Goal: Ask a question: Seek information or help from site administrators or community

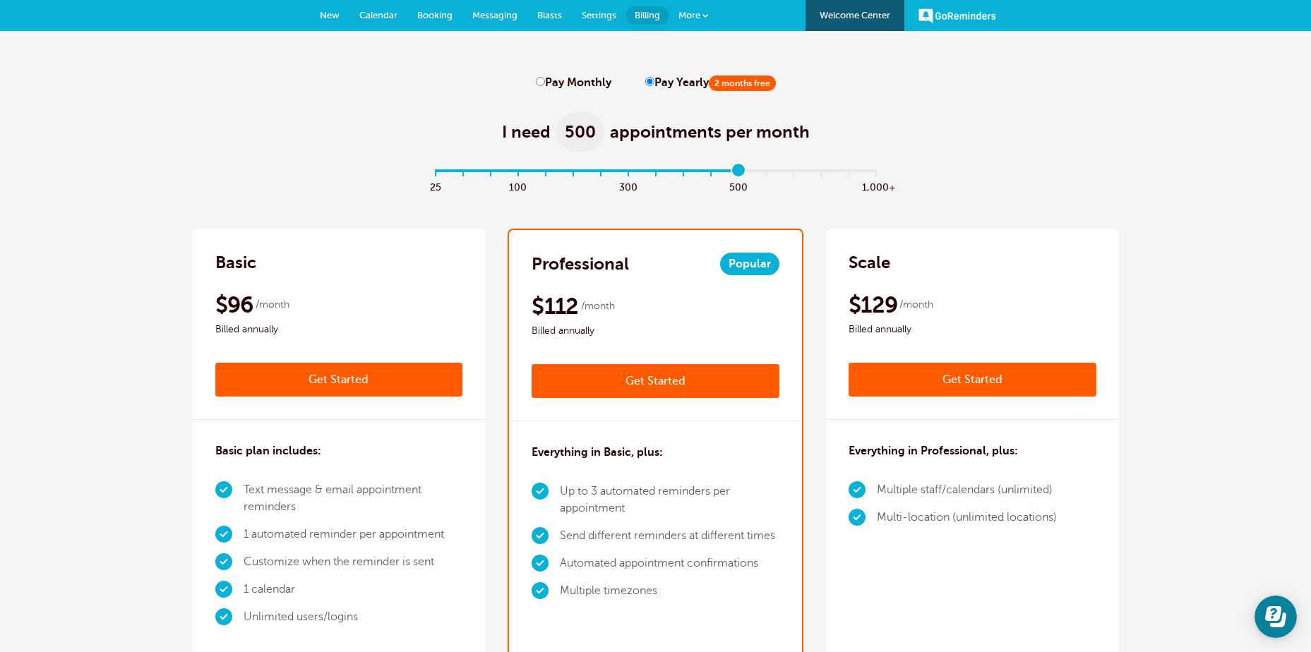
drag, startPoint x: 876, startPoint y: 169, endPoint x: 749, endPoint y: 155, distance: 127.2
type input "11"
click at [749, 172] on input "range" at bounding box center [655, 173] width 457 height 3
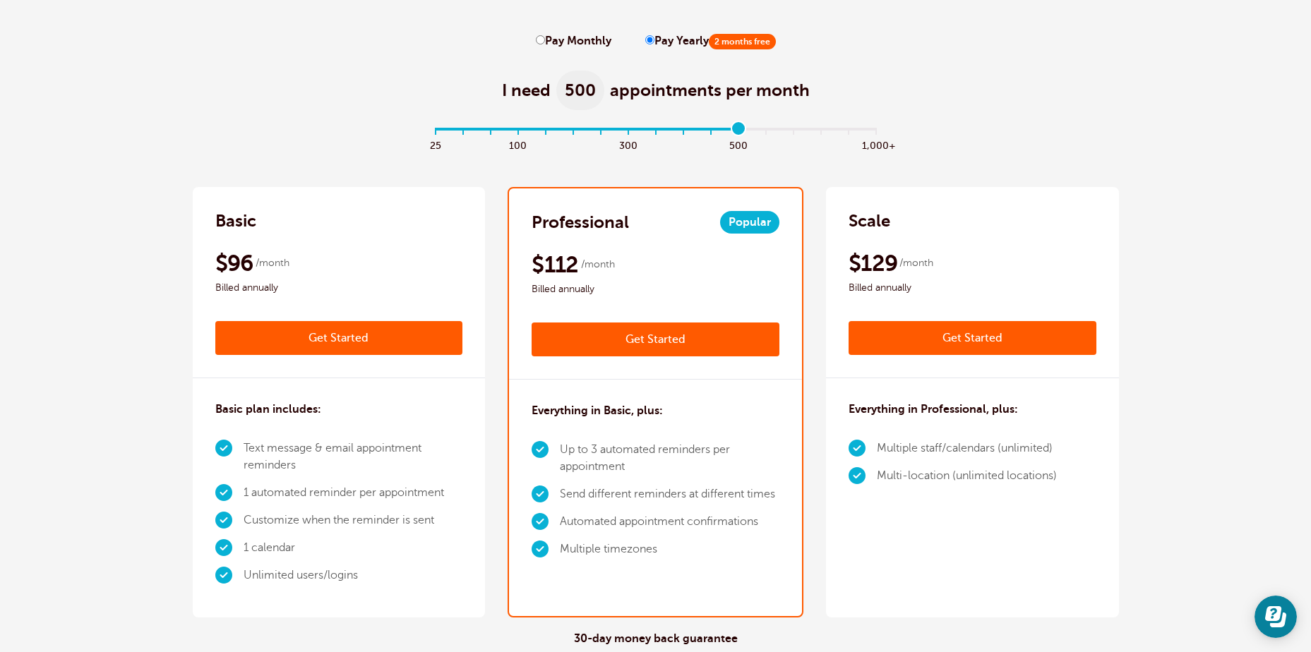
scroll to position [71, 0]
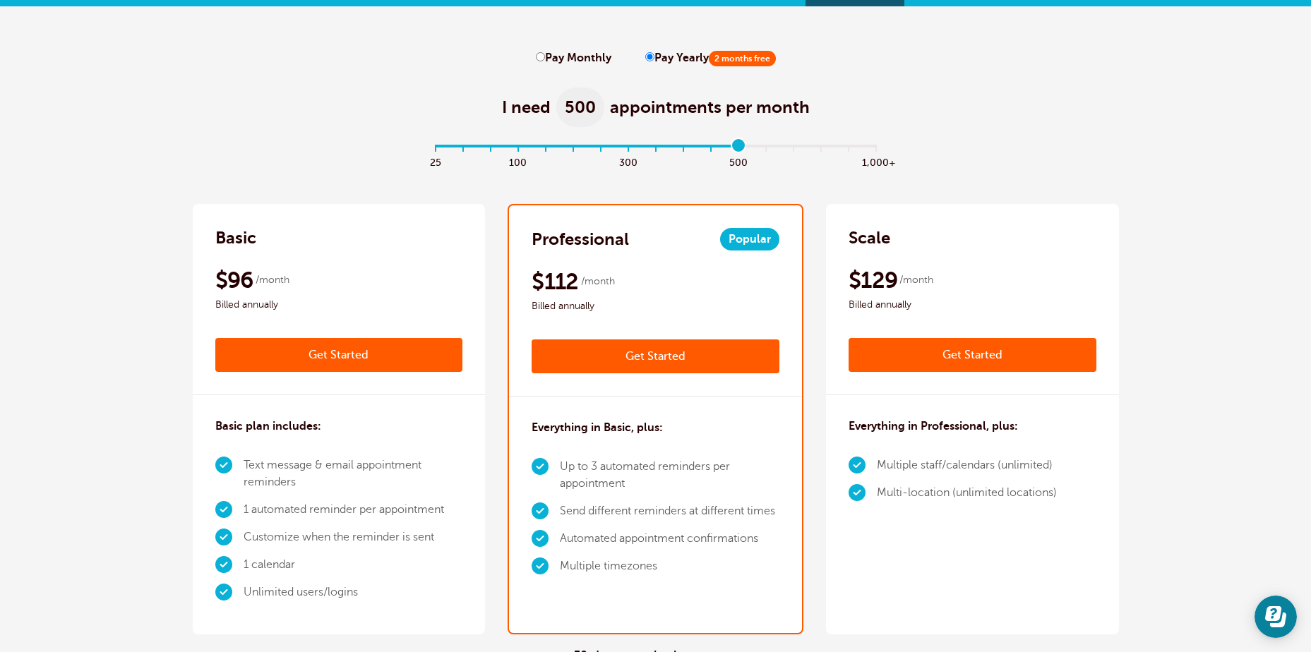
scroll to position [0, 0]
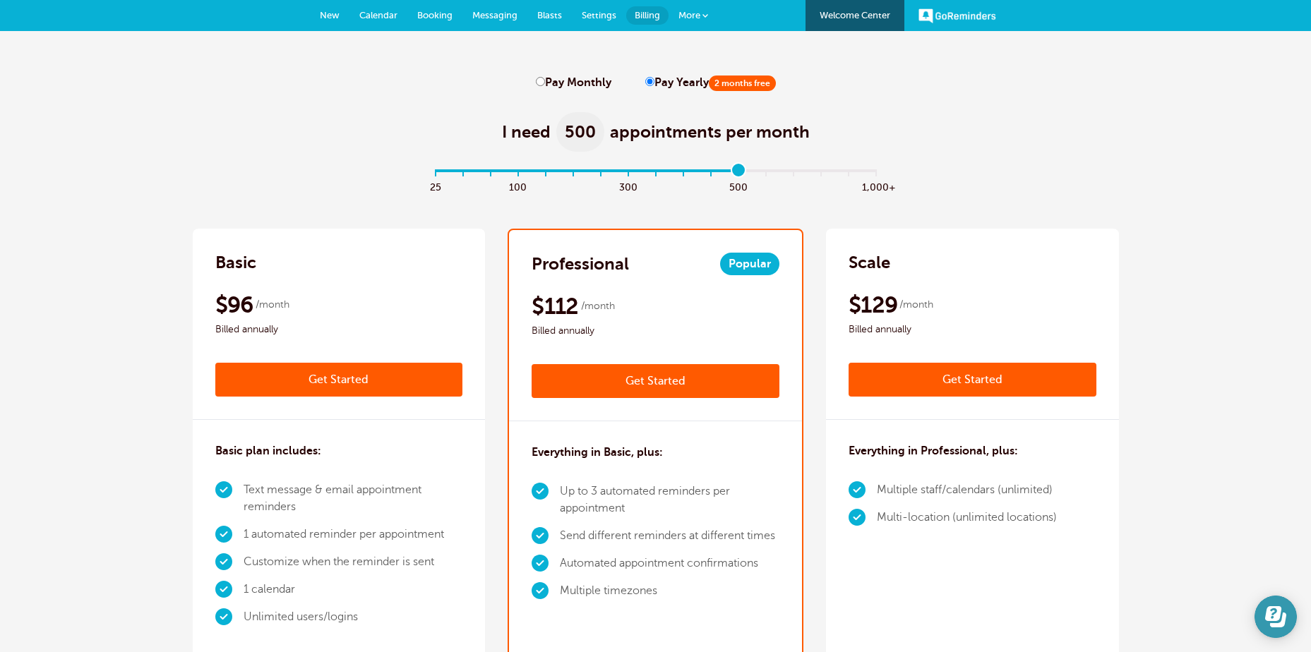
click at [1280, 612] on icon "Open Learn | Contact Us" at bounding box center [1273, 614] width 16 height 15
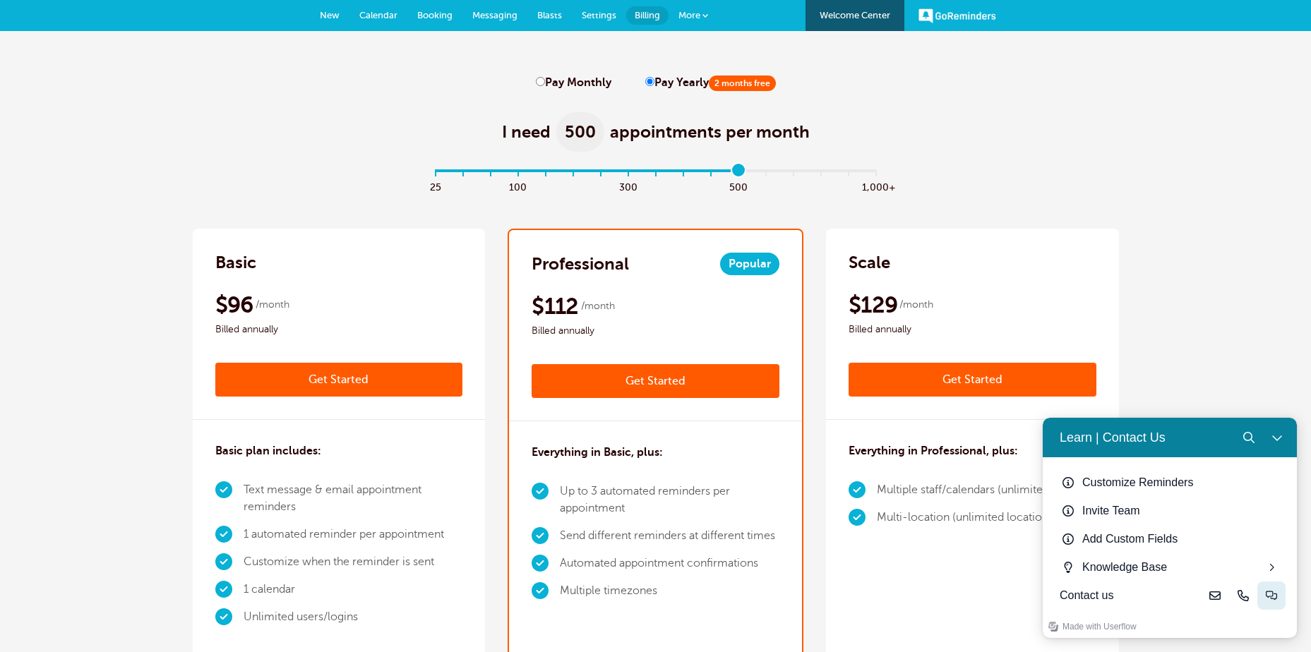
click at [1277, 594] on button "Live-chat" at bounding box center [1272, 596] width 28 height 28
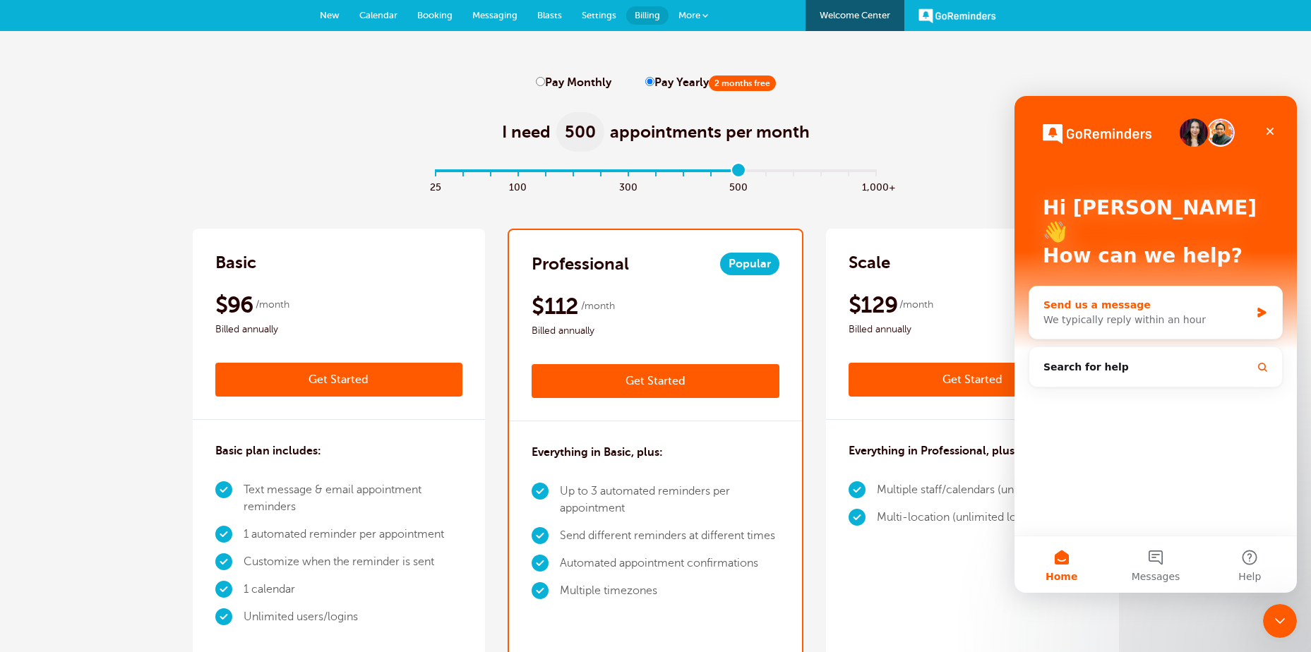
click at [1062, 313] on div "We typically reply within an hour" at bounding box center [1147, 320] width 207 height 15
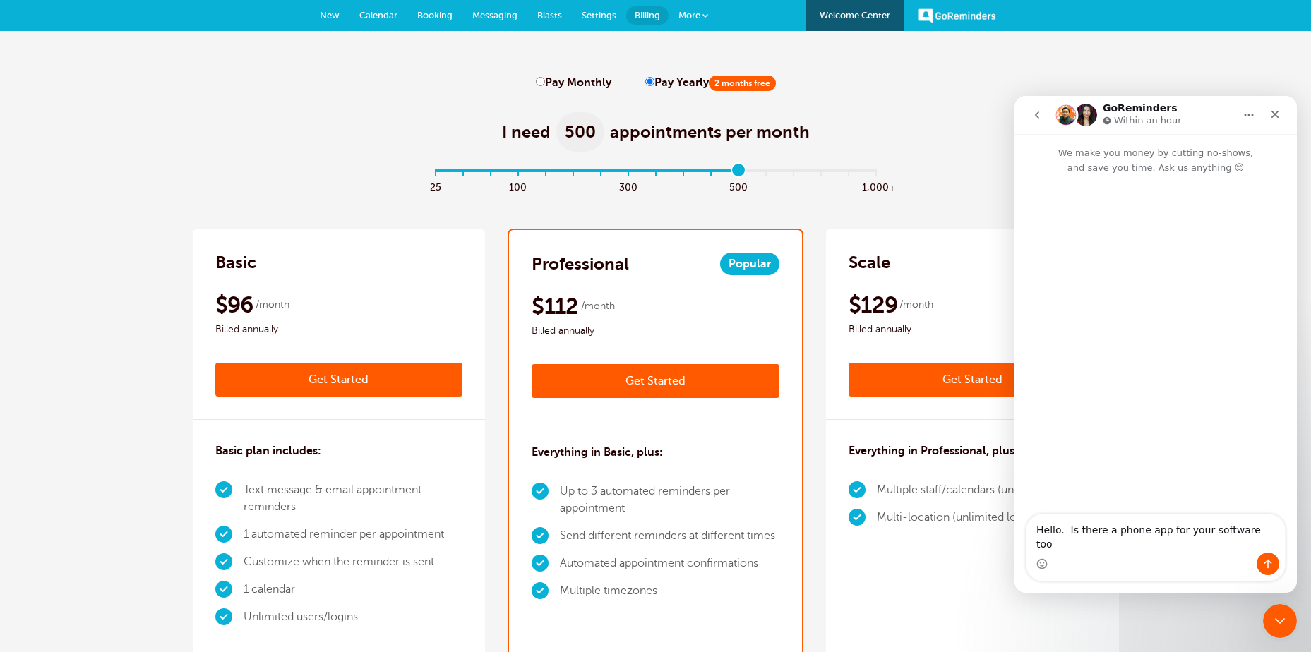
type textarea "Hello. Is there a phone app for your software too?"
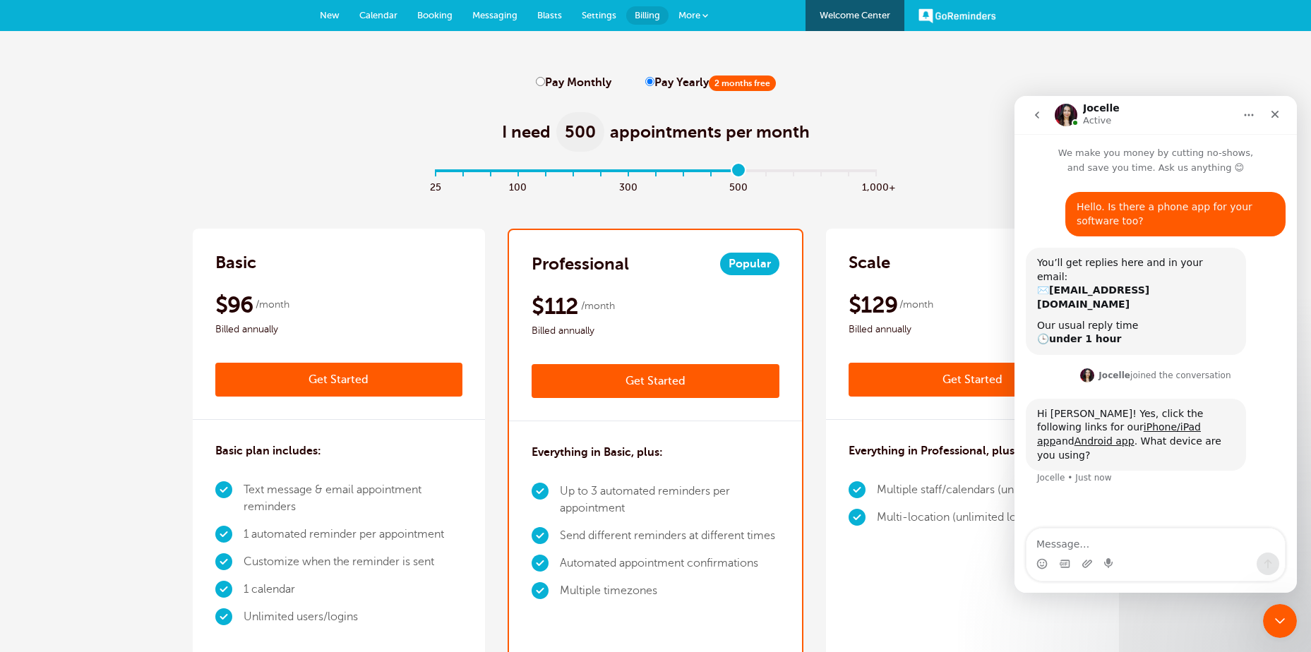
click at [1047, 544] on textarea "Message…" at bounding box center [1156, 541] width 258 height 24
type textarea "iPhone. I actually just found it. Thank you for your quick response."
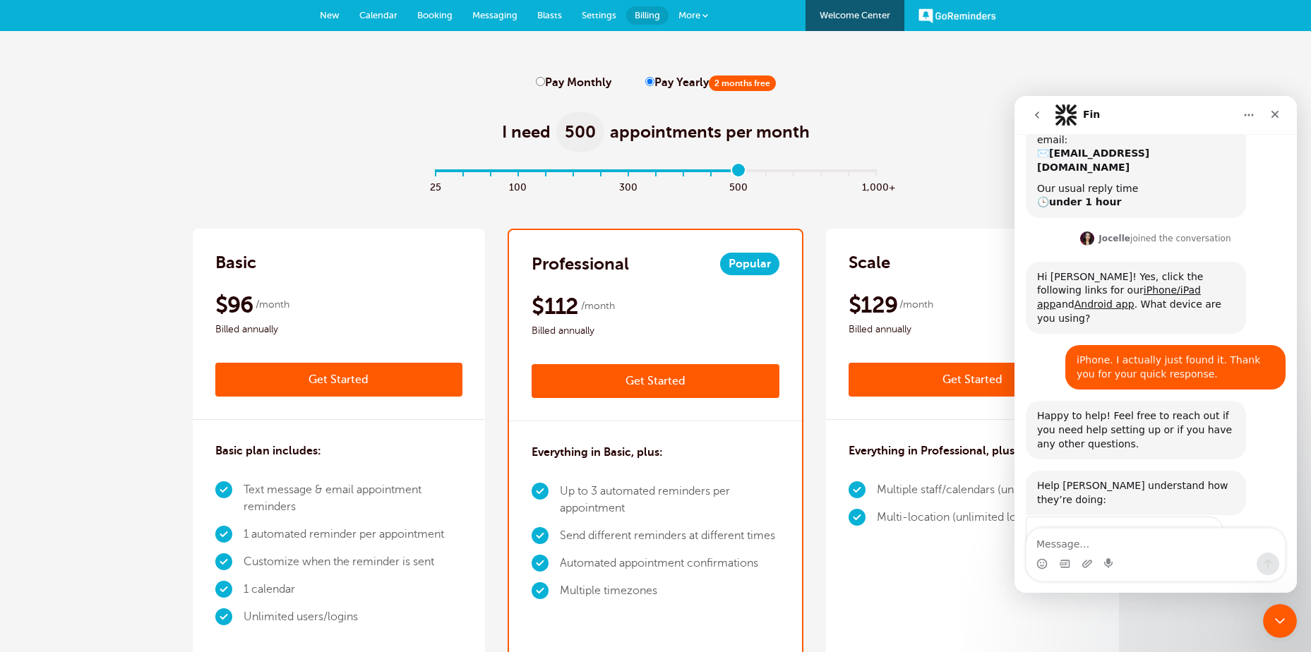
scroll to position [169, 0]
